Goal: Task Accomplishment & Management: Use online tool/utility

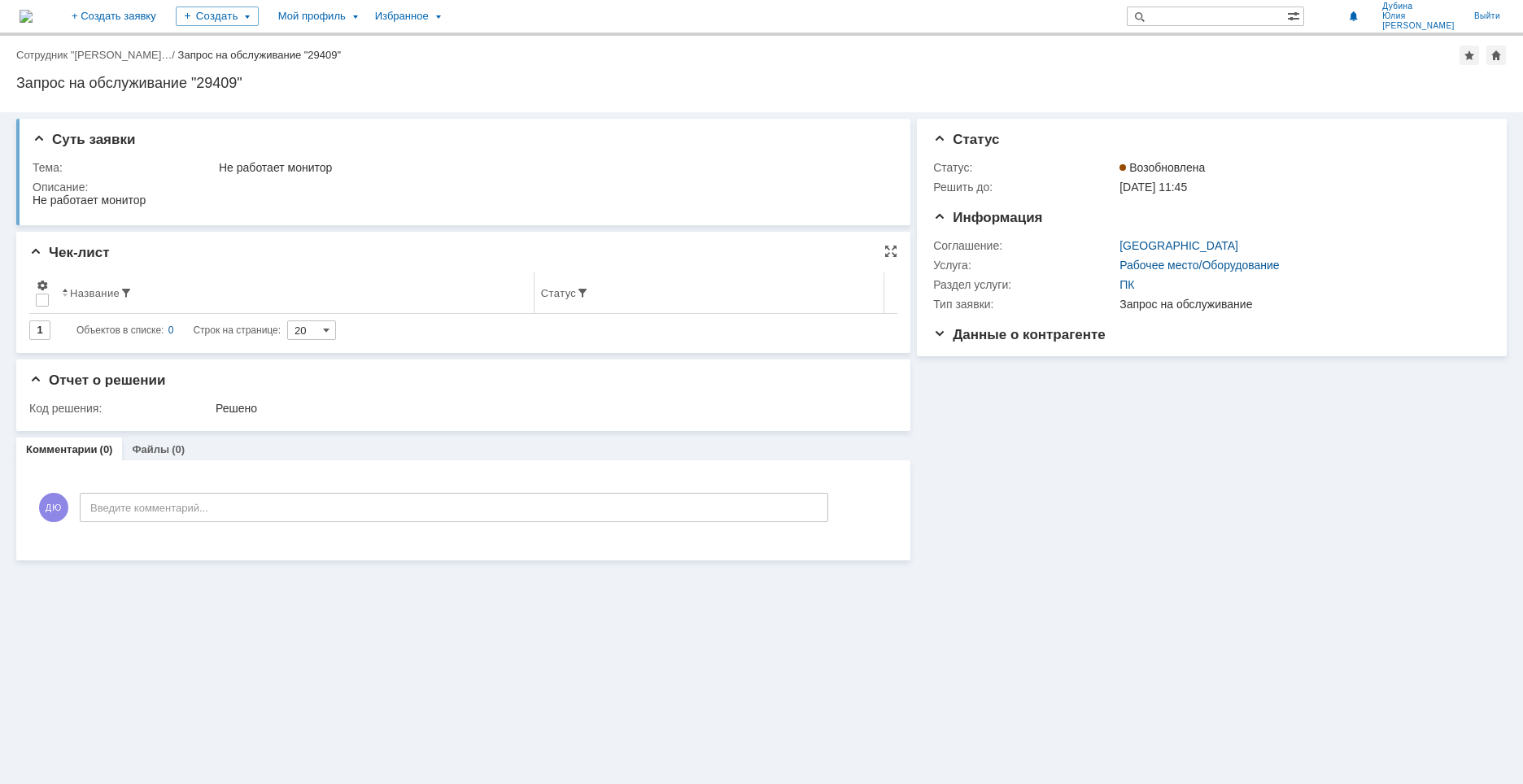
click at [100, 295] on div "Название" at bounding box center [94, 293] width 50 height 13
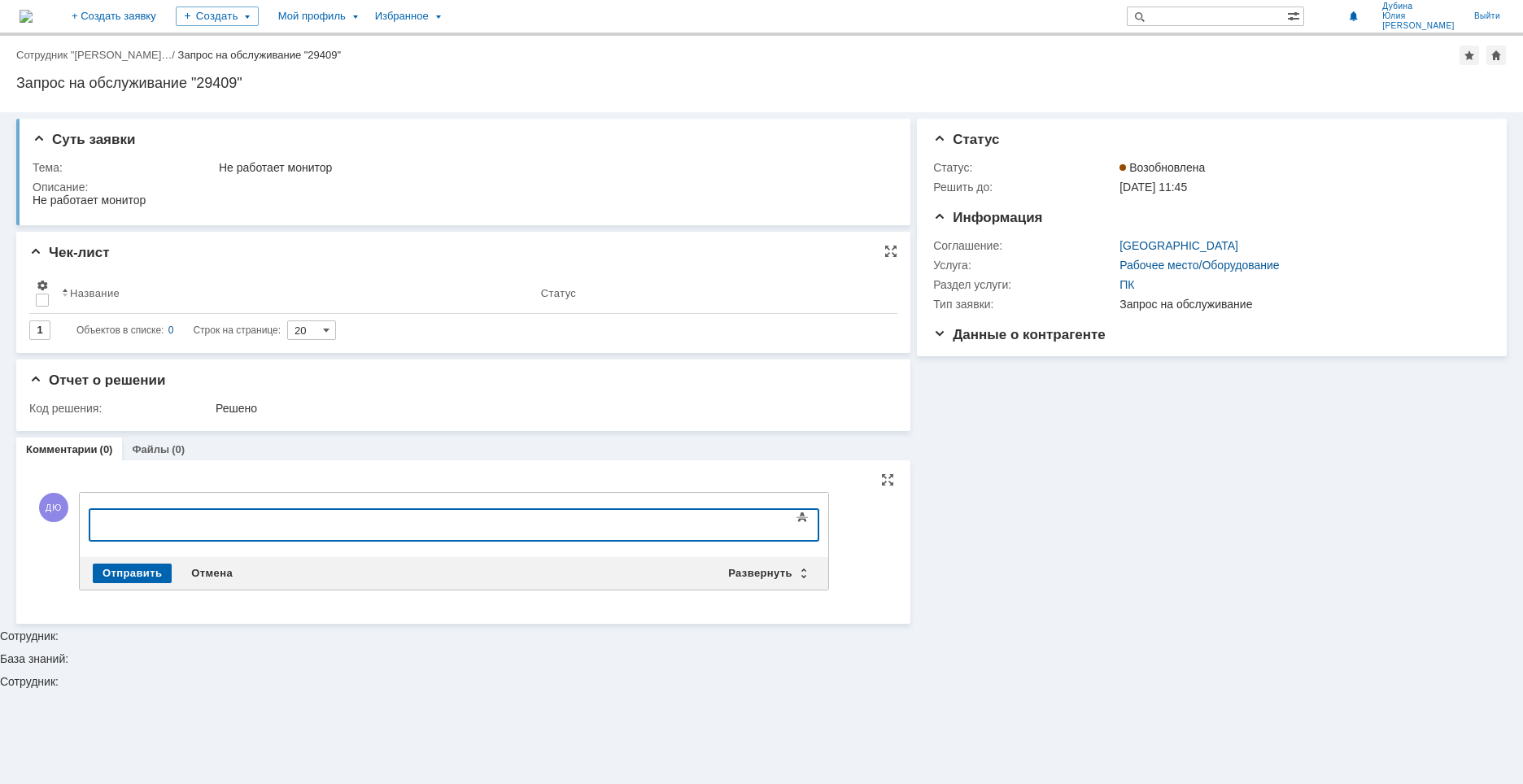
click at [130, 525] on div at bounding box center [222, 523] width 231 height 13
click at [118, 572] on div "Отправить" at bounding box center [132, 573] width 79 height 19
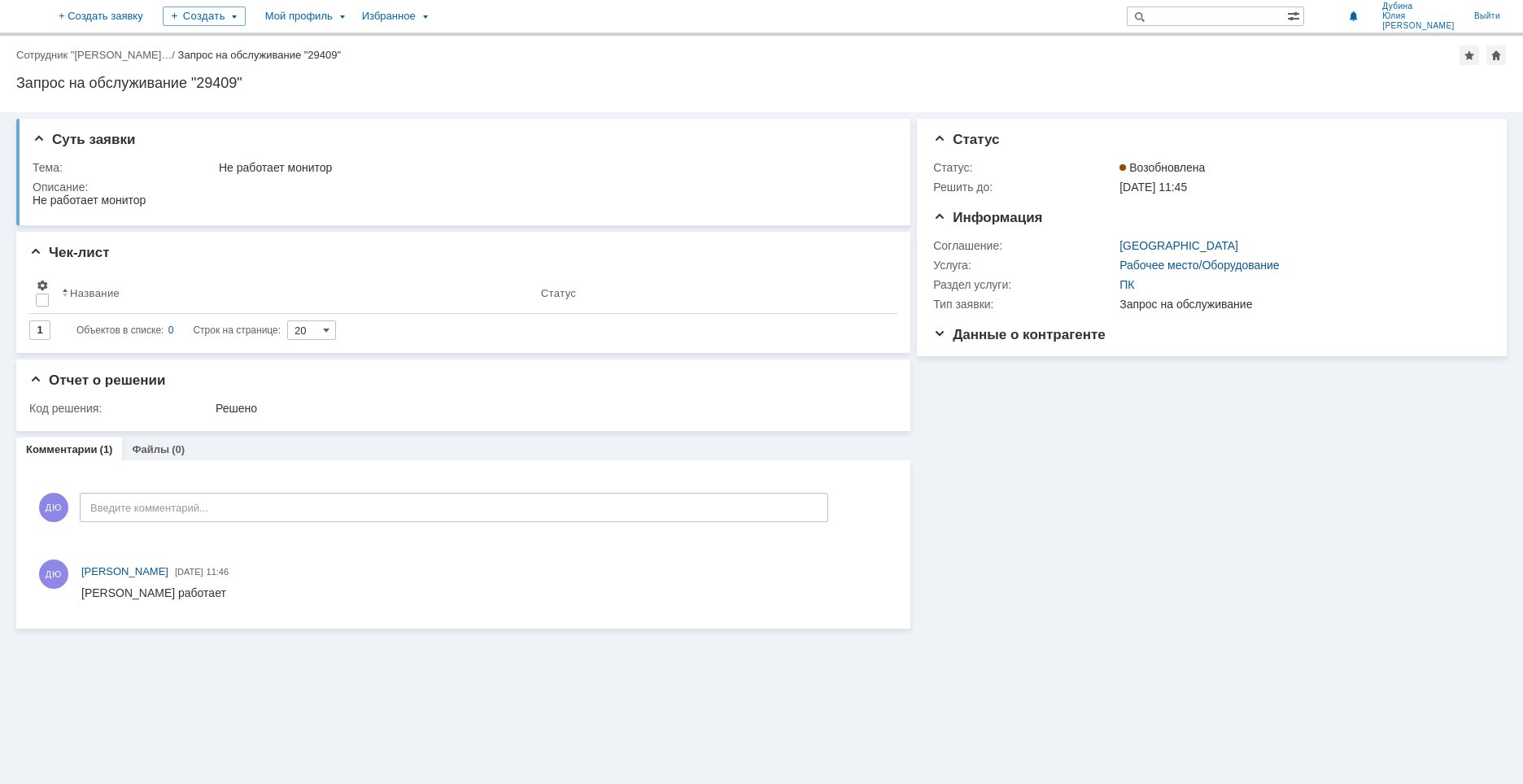
click at [1270, 520] on div "Информация Статус Статус: Возобновлена Решить до: [DATE] 11:45 Информация Согла…" at bounding box center [1208, 371] width 596 height 517
